Goal: Ask a question: Seek information or help from site administrators or community

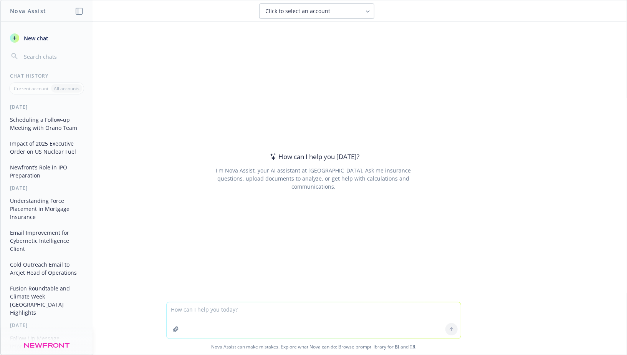
click at [289, 305] on textarea at bounding box center [314, 320] width 294 height 36
type textarea "Give me"
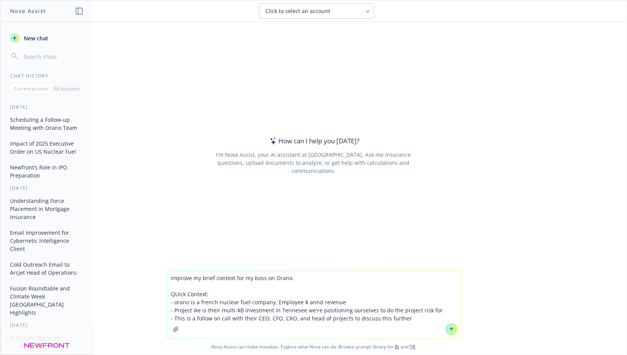
type textarea "Improve my brief context for my boss on Orano QUick Context: - orano is a frenc…"
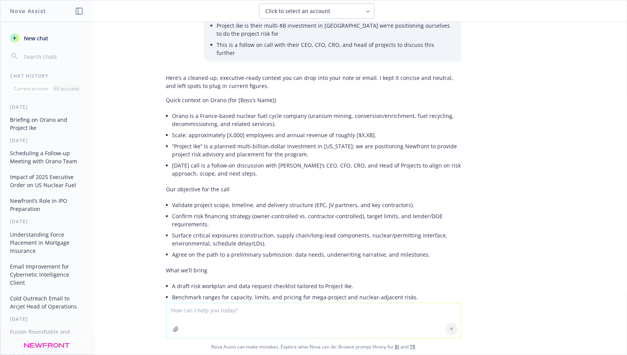
scroll to position [44, 0]
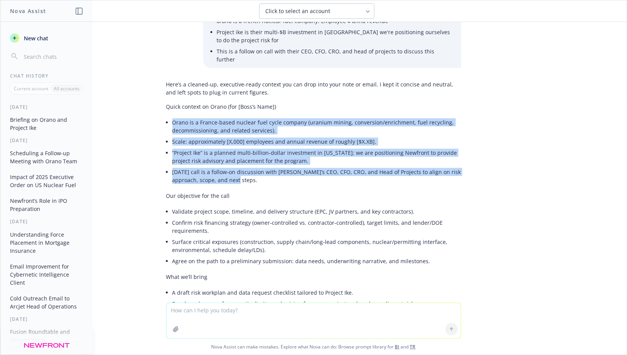
drag, startPoint x: 244, startPoint y: 172, endPoint x: 172, endPoint y: 113, distance: 92.8
click at [172, 117] on ul "Orano is a France-based nuclear fuel cycle company (uranium mining, conversion/…" at bounding box center [316, 151] width 289 height 69
copy ul "Orano is a France-based nuclear fuel cycle company (uranium mining, conversion/…"
click at [254, 305] on textarea at bounding box center [314, 320] width 294 height 35
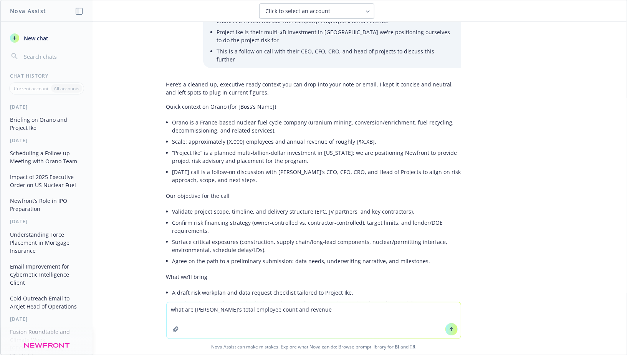
type textarea "what are [PERSON_NAME]'s total employee count and revenues"
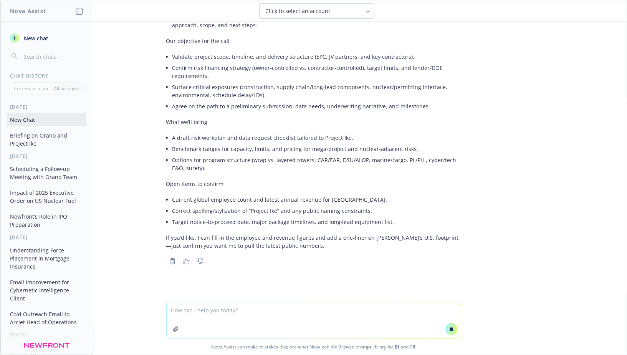
scroll to position [203, 0]
